Goal: Contribute content: Add original content to the website for others to see

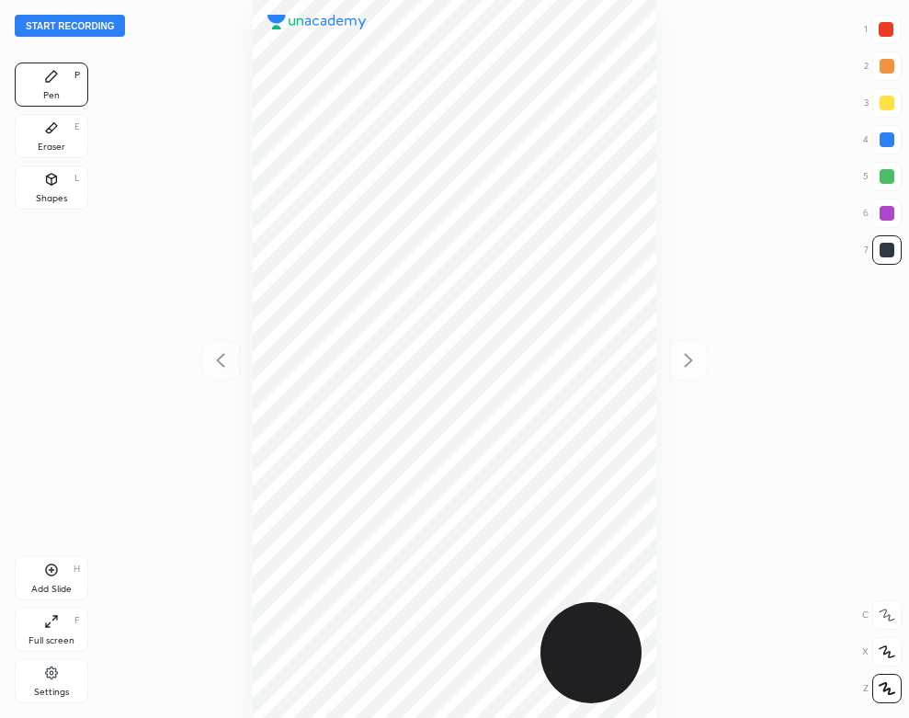
scroll to position [718, 615]
click at [96, 27] on button "Start recording" at bounding box center [70, 26] width 110 height 22
click at [63, 571] on div "Add Slide H" at bounding box center [51, 578] width 73 height 44
click at [661, 153] on div "02 : 22" at bounding box center [454, 359] width 615 height 718
click at [59, 132] on div "Eraser E" at bounding box center [51, 136] width 73 height 44
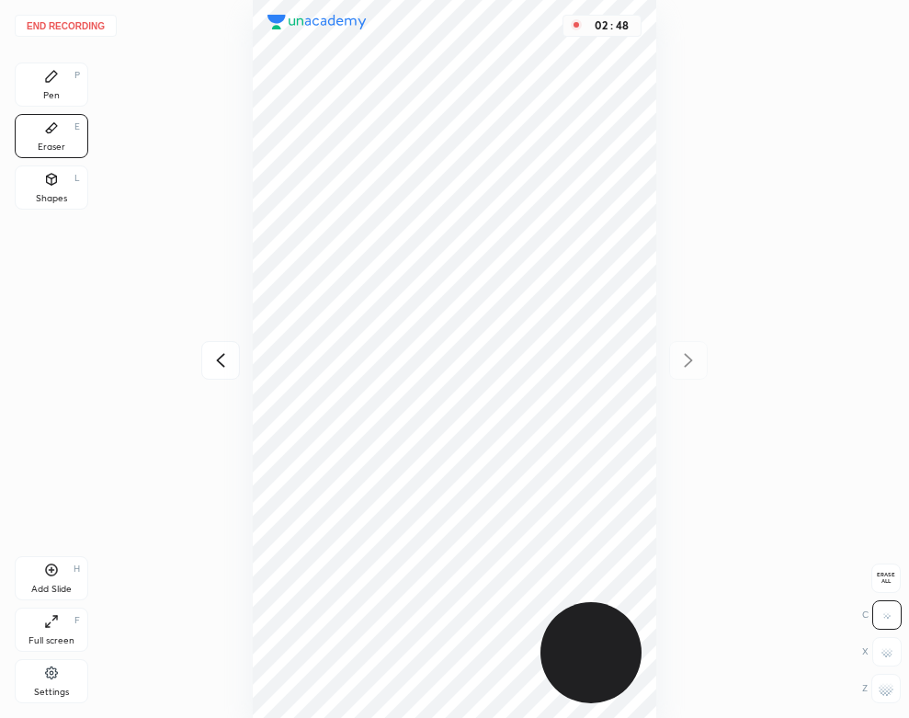
click at [28, 60] on div "End recording 1 2 3 4 5 6 7 R O A L C X Z Erase all C X Z Pen P Eraser E Shapes…" at bounding box center [454, 359] width 909 height 718
click at [62, 94] on div "Pen P" at bounding box center [51, 84] width 73 height 44
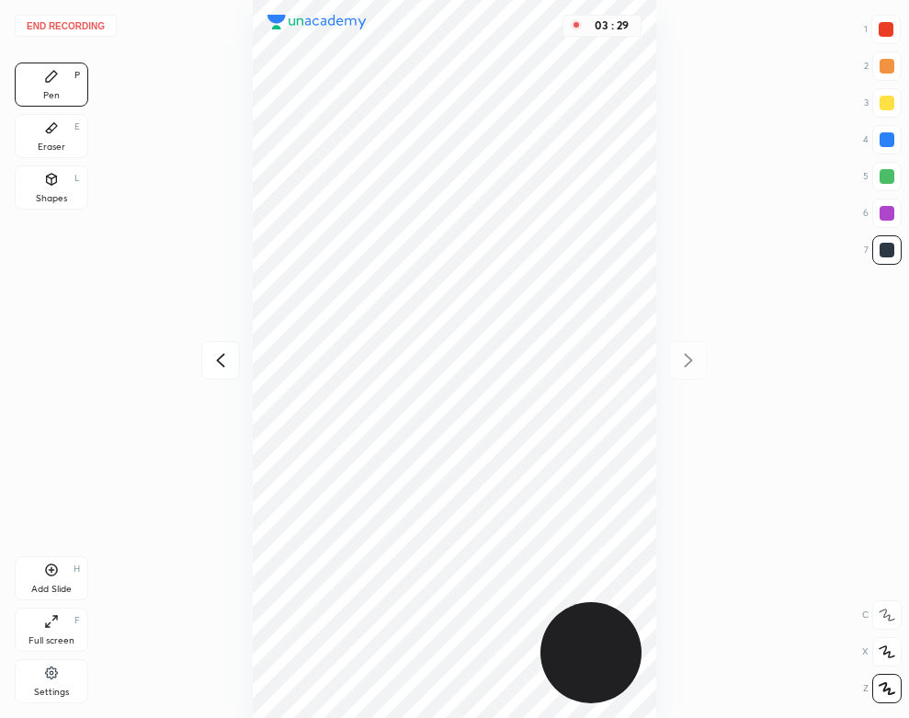
click at [63, 579] on div "Add Slide H" at bounding box center [51, 578] width 73 height 44
click at [206, 367] on div at bounding box center [220, 360] width 39 height 39
click at [671, 361] on div at bounding box center [688, 360] width 39 height 39
click at [93, 28] on button "End recording" at bounding box center [66, 26] width 102 height 22
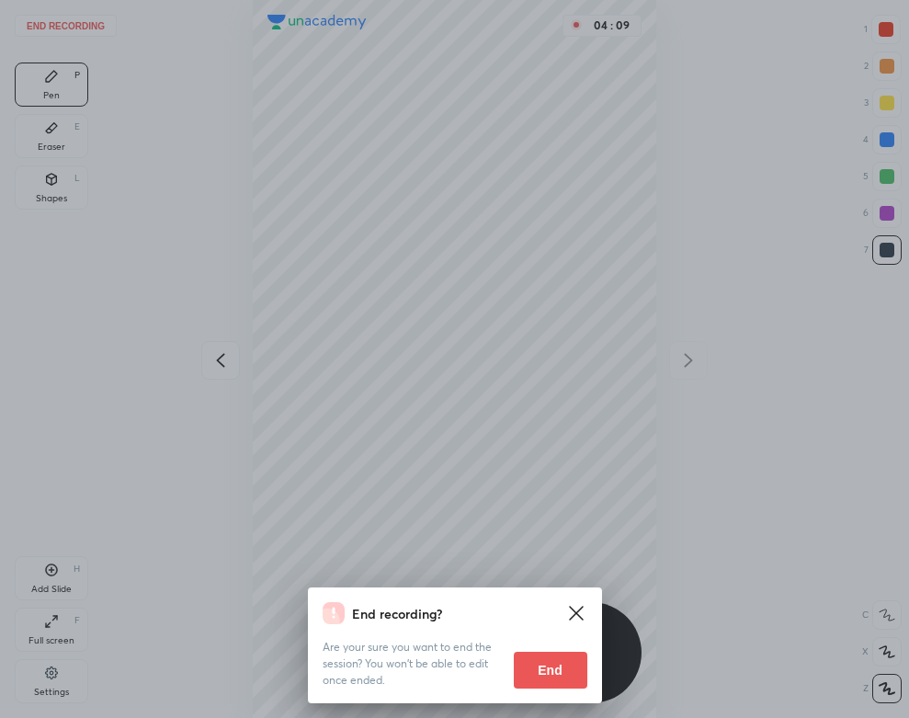
click at [514, 669] on button "End" at bounding box center [550, 669] width 73 height 37
